Goal: Transaction & Acquisition: Purchase product/service

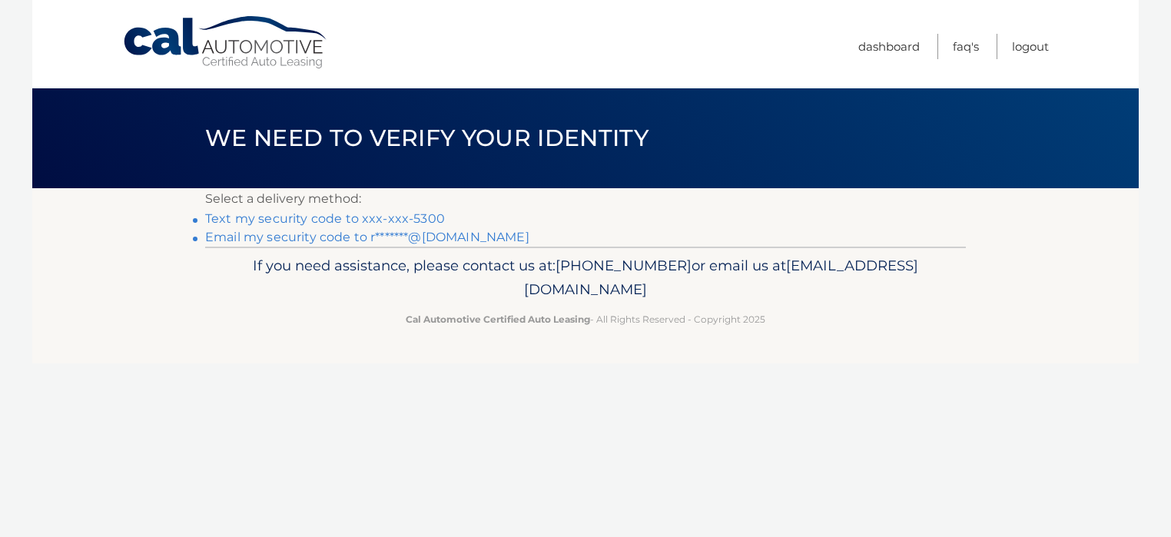
click at [301, 221] on link "Text my security code to xxx-xxx-5300" at bounding box center [325, 218] width 240 height 15
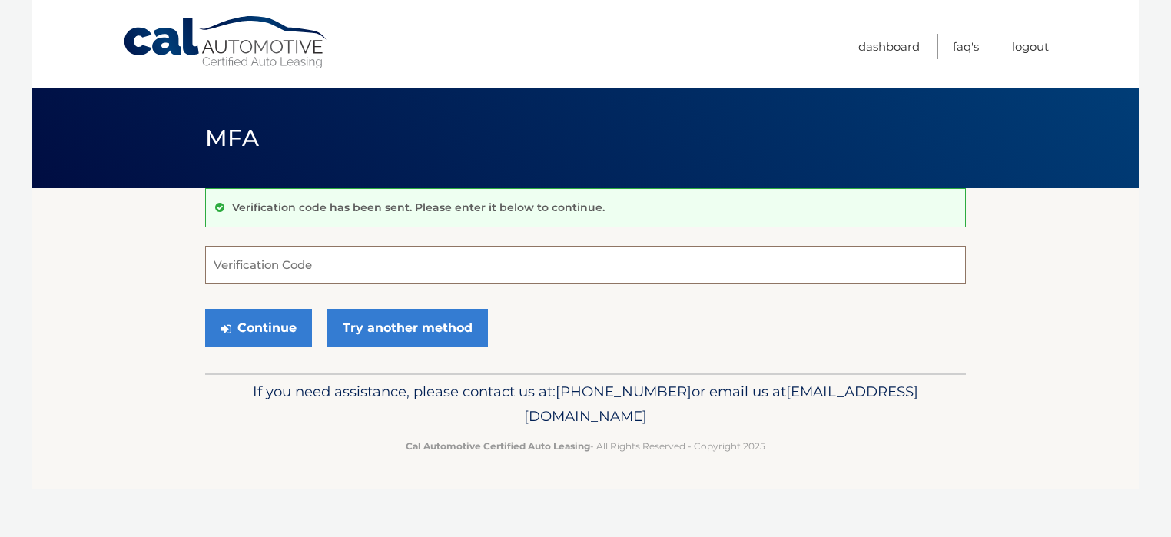
click at [222, 274] on input "Verification Code" at bounding box center [585, 265] width 761 height 38
type input "947838"
click at [266, 328] on button "Continue" at bounding box center [258, 328] width 107 height 38
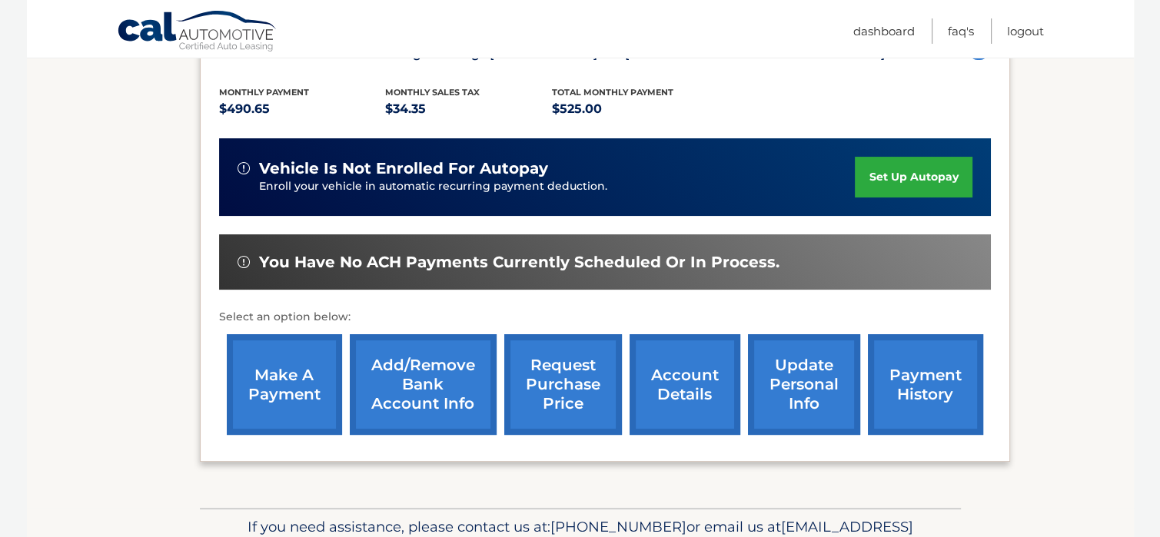
scroll to position [307, 0]
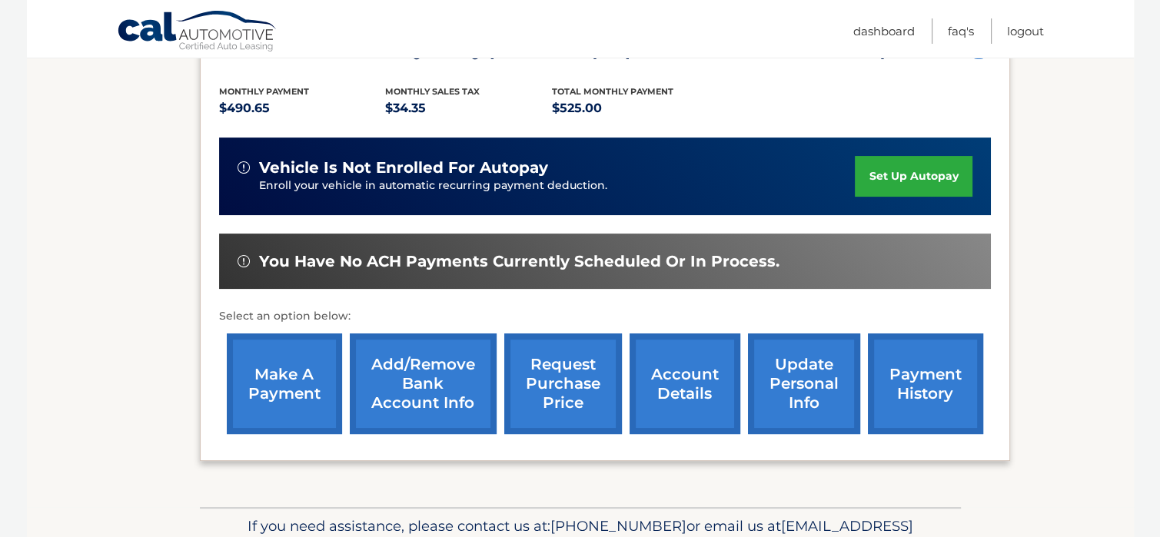
click at [297, 372] on link "make a payment" at bounding box center [284, 384] width 115 height 101
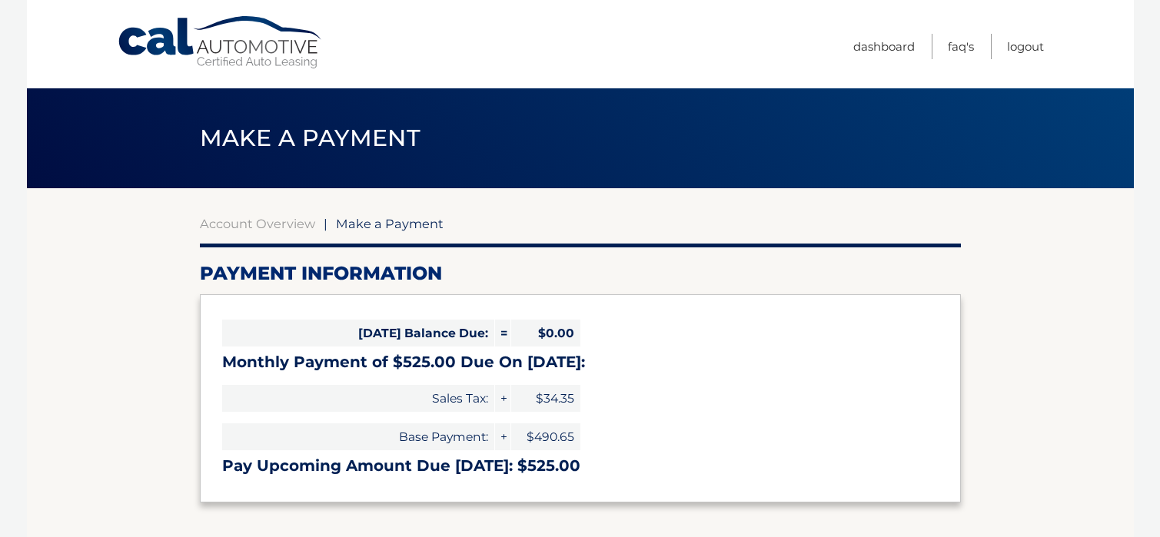
select select "NDg3ZTFhZmUtMGVmMC00MWRjLTlhYjUtZDIyODAxZTYxYzM0"
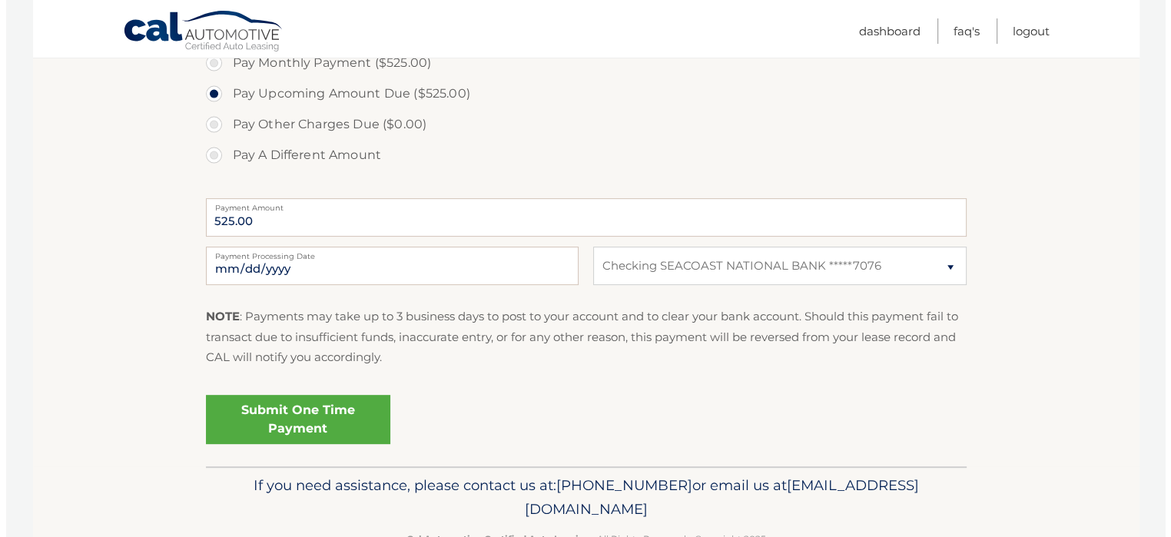
scroll to position [538, 0]
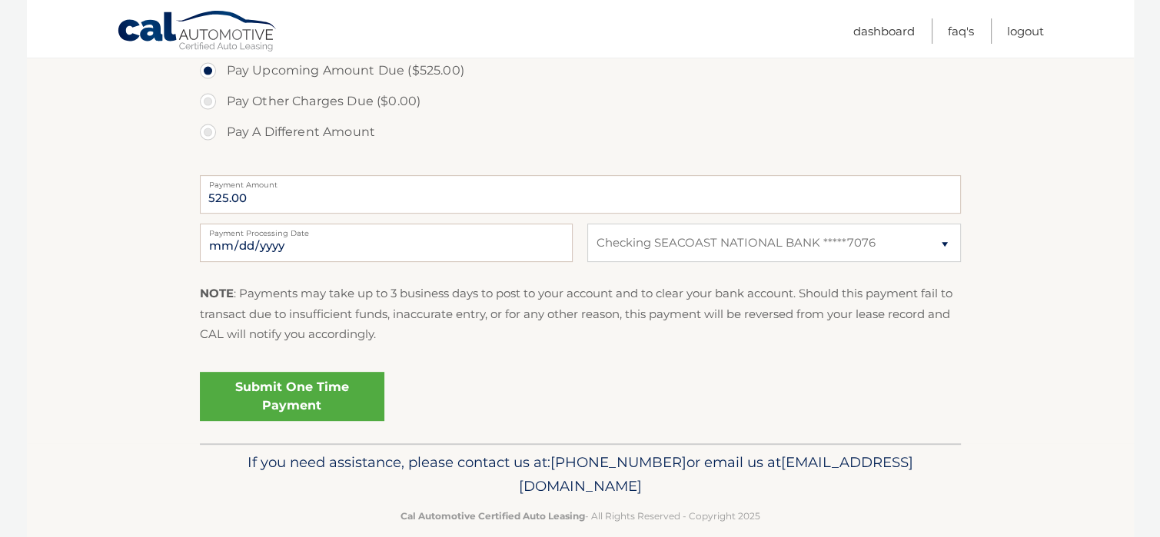
click at [295, 400] on link "Submit One Time Payment" at bounding box center [292, 396] width 184 height 49
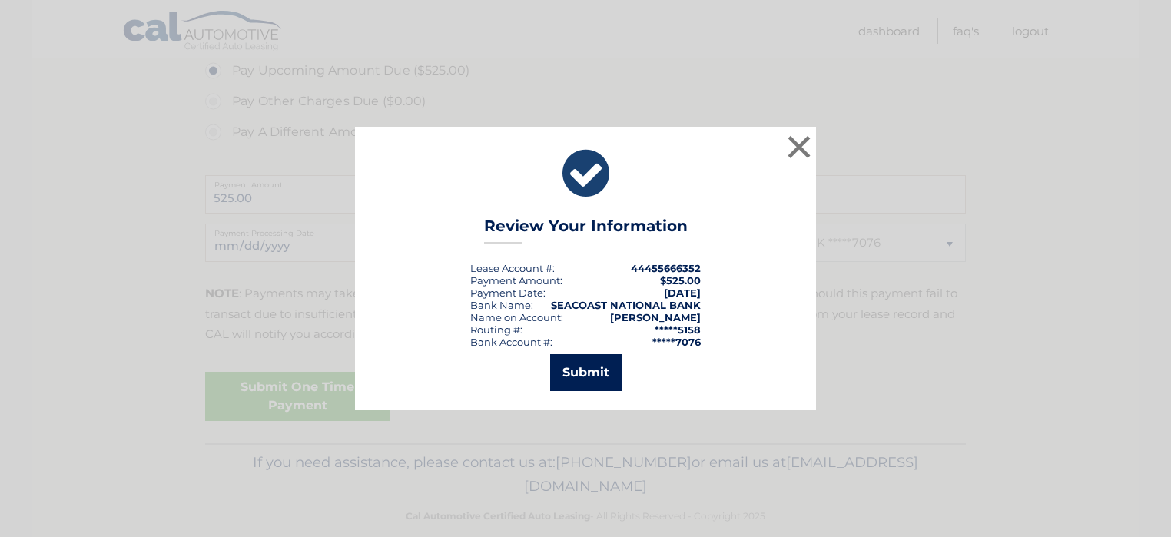
click at [583, 371] on button "Submit" at bounding box center [585, 372] width 71 height 37
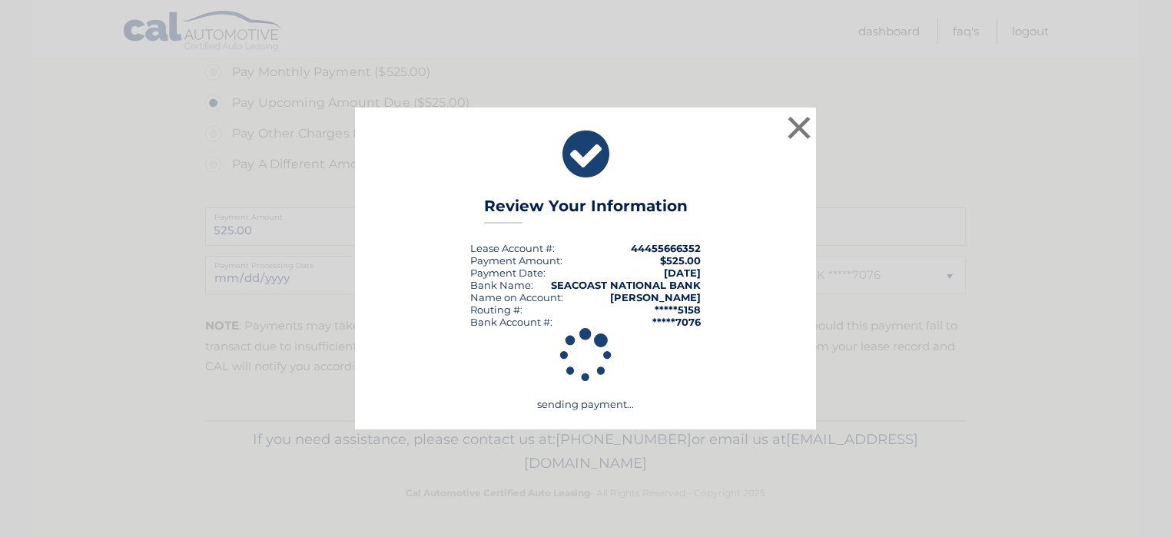
scroll to position [504, 0]
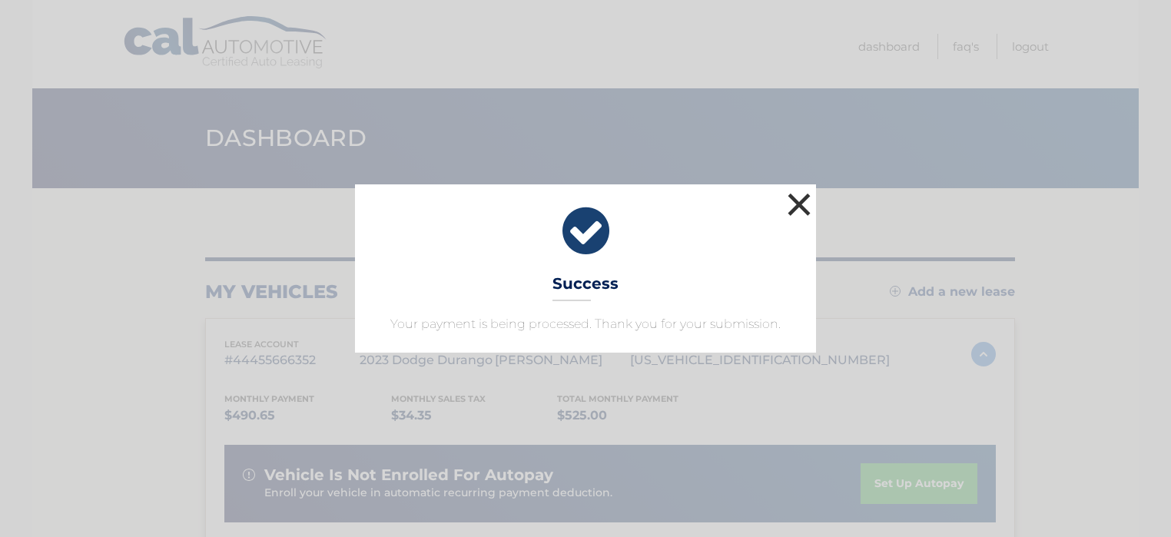
click at [799, 203] on button "×" at bounding box center [799, 204] width 31 height 31
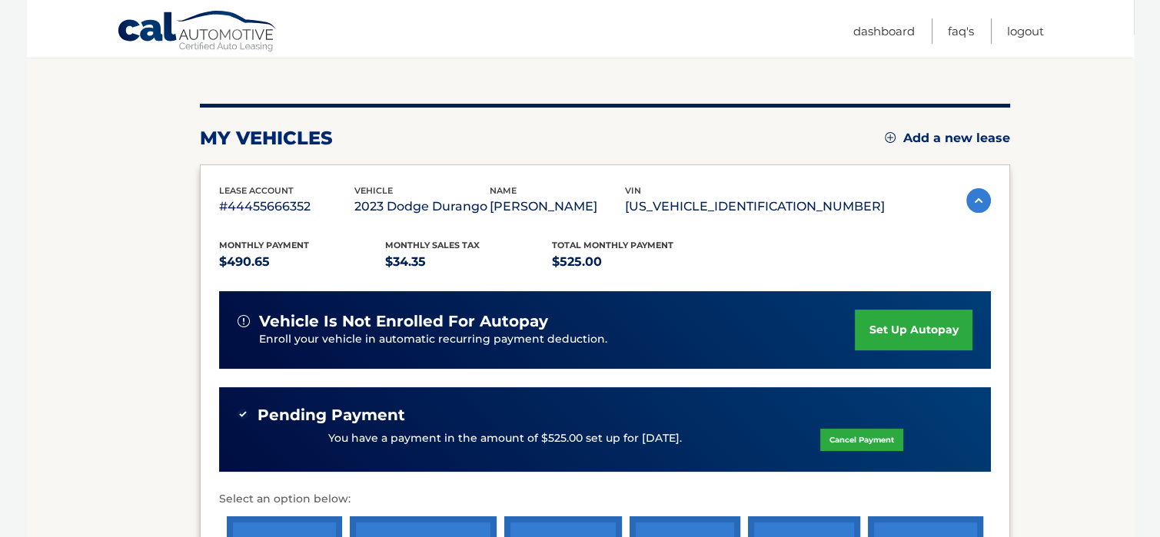
scroll to position [231, 0]
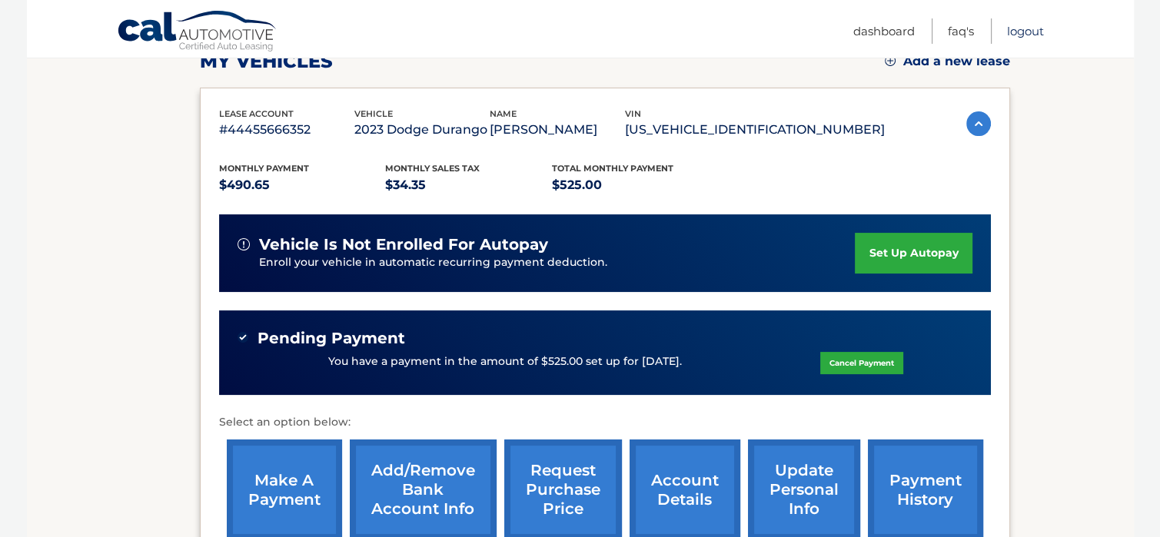
click at [1025, 35] on link "Logout" at bounding box center [1025, 30] width 37 height 25
